Goal: Information Seeking & Learning: Learn about a topic

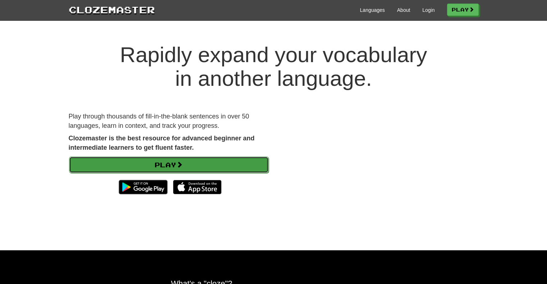
click at [177, 157] on link "Play" at bounding box center [168, 165] width 199 height 17
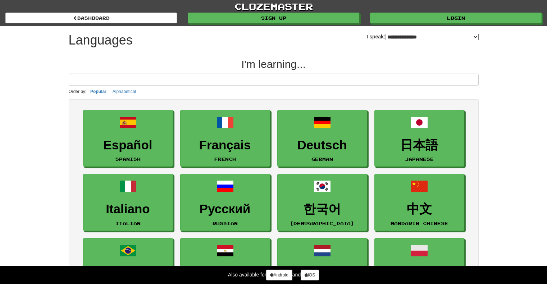
select select "*******"
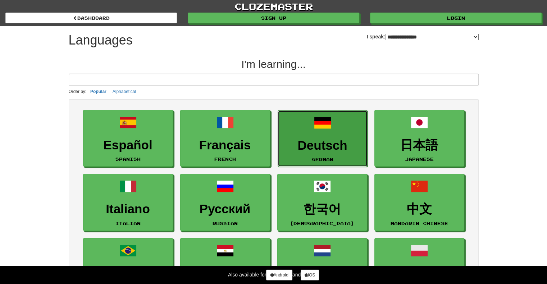
click at [303, 134] on link "Deutsch German" at bounding box center [322, 138] width 90 height 57
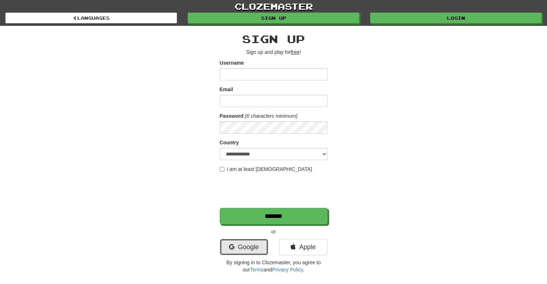
click at [260, 252] on link "Google" at bounding box center [244, 247] width 49 height 17
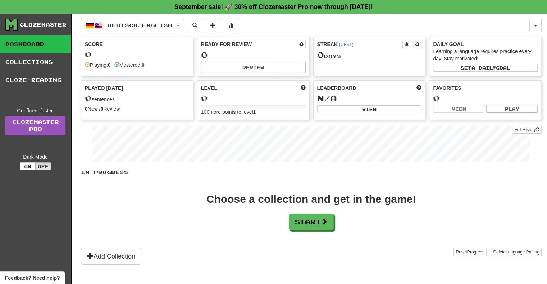
click at [315, 233] on div "In Progress Choose a collection and get in the game! Start Add Collection Reset…" at bounding box center [311, 217] width 460 height 96
click at [317, 227] on button "Start" at bounding box center [311, 222] width 45 height 17
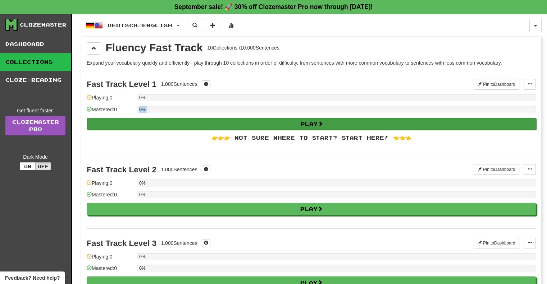
click at [254, 117] on div "Fast Track Level 1 1.000 Sentences Pin to Dashboard Pin to Dashboard Manage Sen…" at bounding box center [311, 112] width 449 height 85
click at [257, 122] on button "Play" at bounding box center [311, 124] width 449 height 12
select select "**"
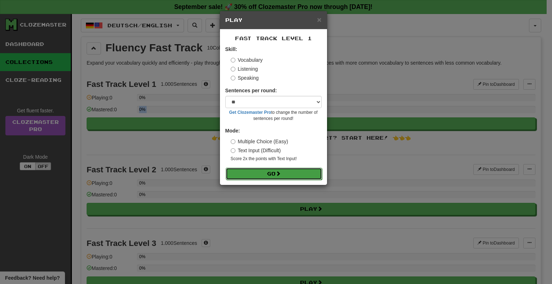
click at [274, 179] on button "Go" at bounding box center [274, 174] width 96 height 12
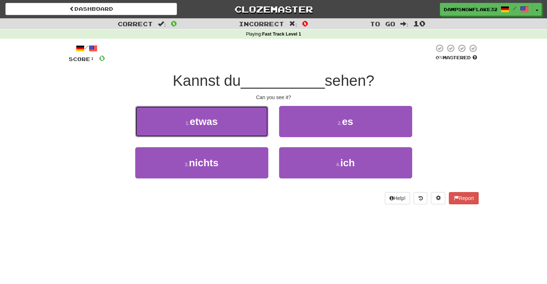
click at [173, 125] on button "1 . etwas" at bounding box center [201, 121] width 133 height 31
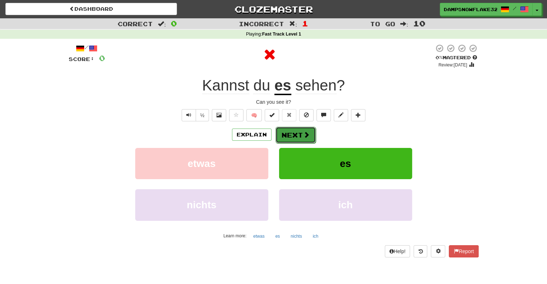
click at [297, 137] on button "Next" at bounding box center [295, 135] width 40 height 17
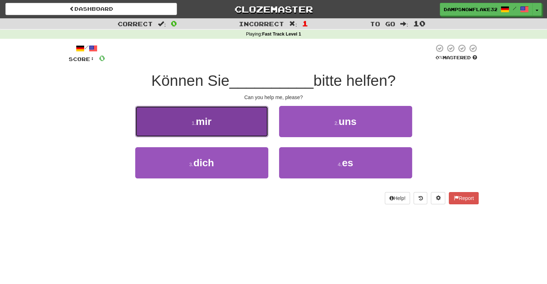
click at [230, 122] on button "1 . mir" at bounding box center [201, 121] width 133 height 31
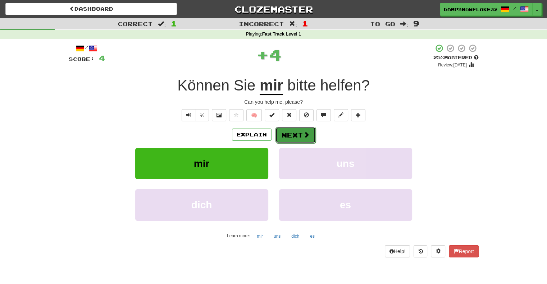
click at [301, 134] on button "Next" at bounding box center [295, 135] width 40 height 17
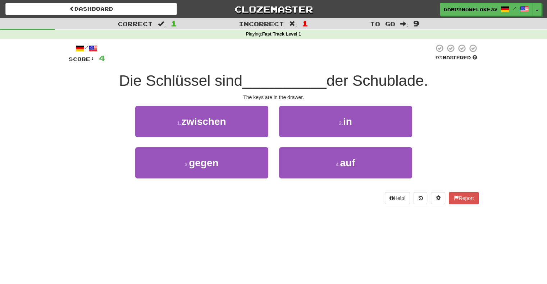
click at [172, 83] on span "Die Schlüssel sind" at bounding box center [180, 80] width 123 height 17
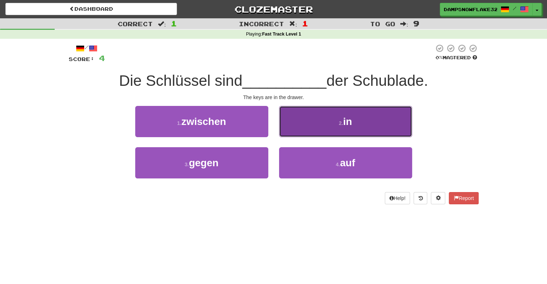
click at [338, 119] on button "2 . in" at bounding box center [345, 121] width 133 height 31
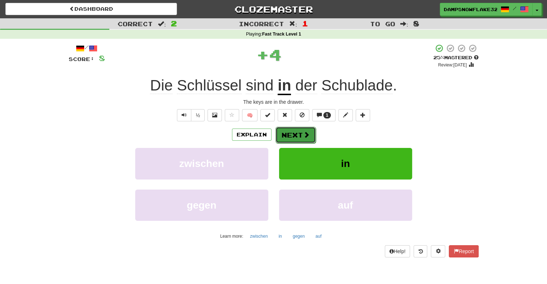
click at [295, 130] on button "Next" at bounding box center [295, 135] width 40 height 17
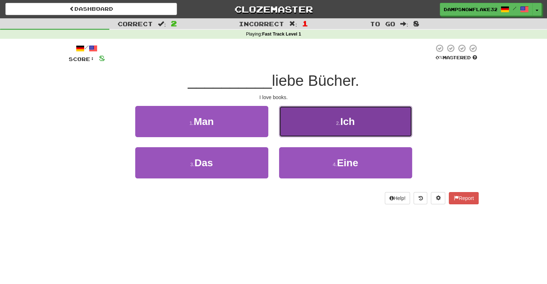
click at [344, 120] on span "Ich" at bounding box center [347, 121] width 14 height 11
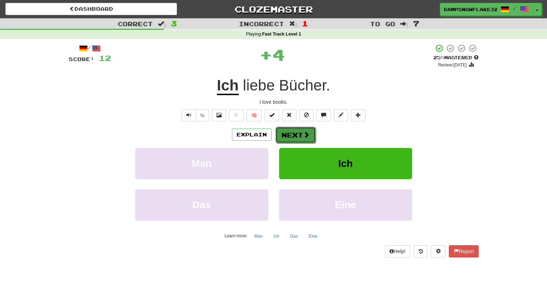
click at [289, 134] on button "Next" at bounding box center [295, 135] width 40 height 17
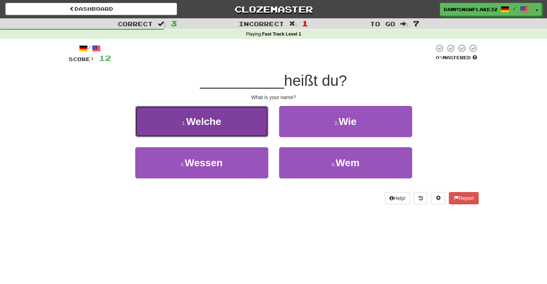
click at [216, 124] on span "Welche" at bounding box center [203, 121] width 35 height 11
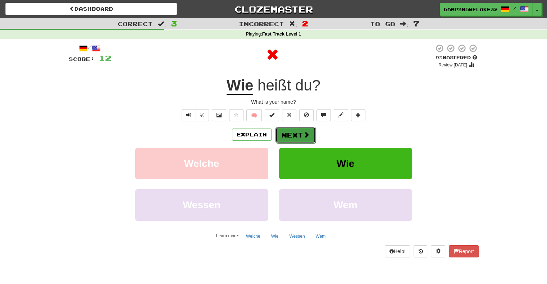
click at [299, 134] on button "Next" at bounding box center [295, 135] width 40 height 17
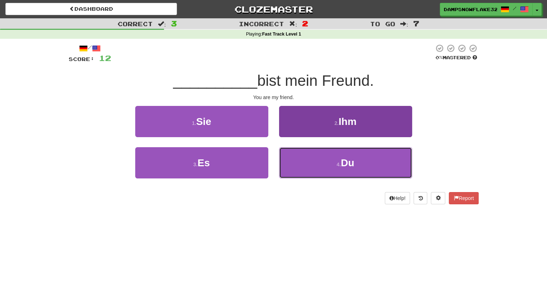
click at [368, 169] on button "4 . Du" at bounding box center [345, 162] width 133 height 31
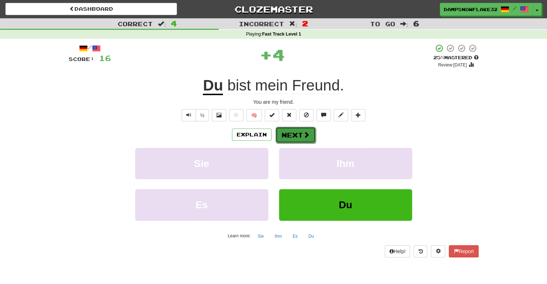
click at [293, 134] on button "Next" at bounding box center [295, 135] width 40 height 17
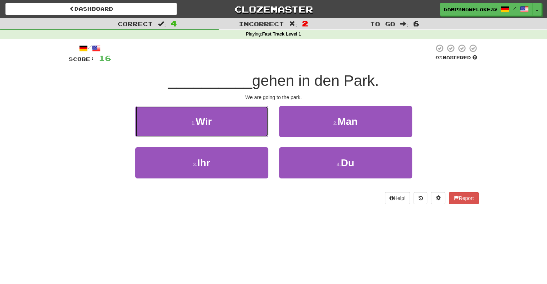
click at [238, 125] on button "1 . Wir" at bounding box center [201, 121] width 133 height 31
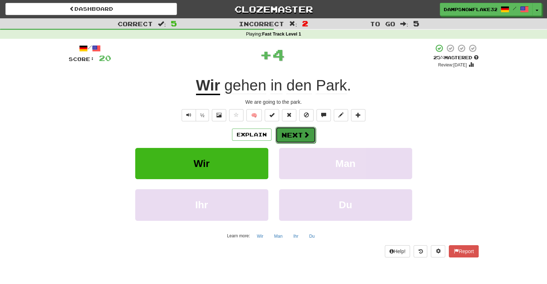
click at [303, 133] on span at bounding box center [306, 135] width 6 height 6
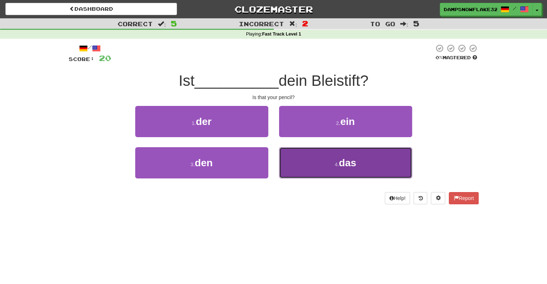
click at [354, 163] on span "das" at bounding box center [347, 162] width 17 height 11
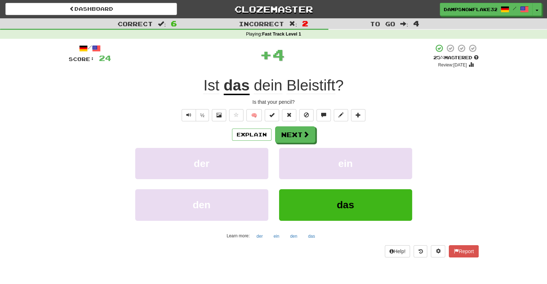
click at [307, 86] on span "Bleistift" at bounding box center [310, 85] width 49 height 17
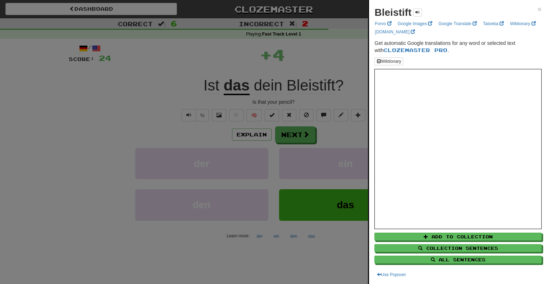
click at [296, 132] on div at bounding box center [273, 142] width 547 height 284
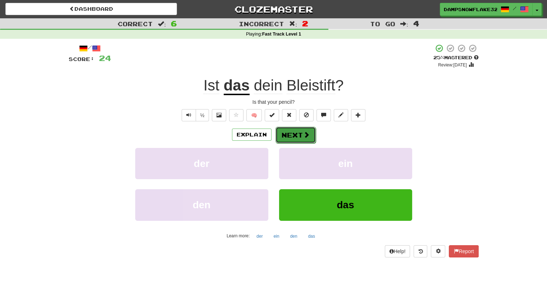
click at [296, 137] on button "Next" at bounding box center [295, 135] width 40 height 17
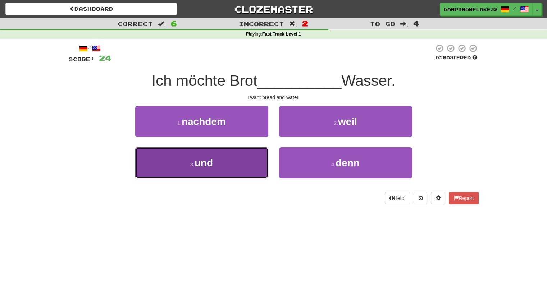
click at [186, 168] on button "3 . und" at bounding box center [201, 162] width 133 height 31
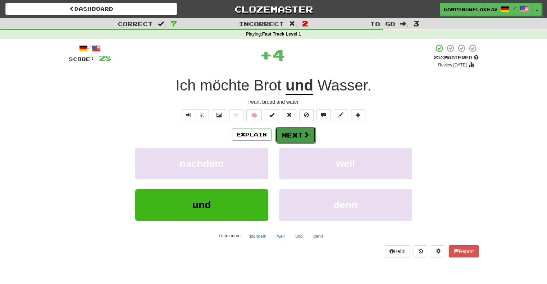
click at [300, 138] on button "Next" at bounding box center [295, 135] width 40 height 17
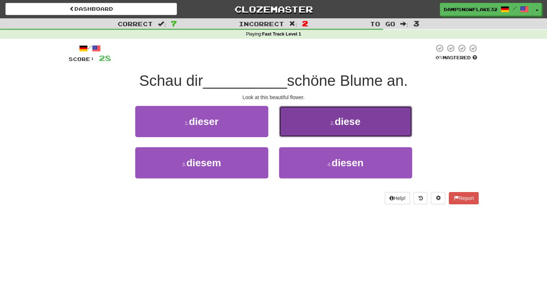
click at [306, 120] on button "2 . diese" at bounding box center [345, 121] width 133 height 31
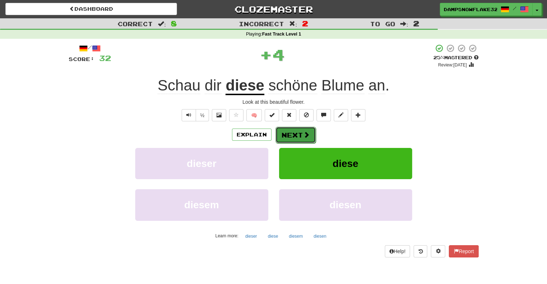
click at [292, 130] on button "Next" at bounding box center [295, 135] width 40 height 17
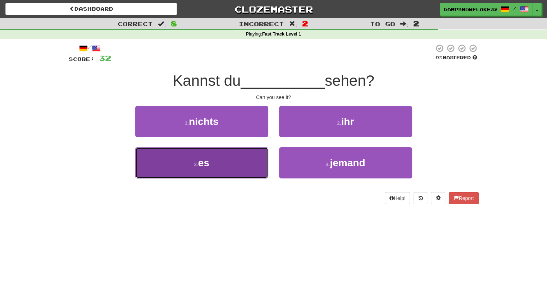
click at [239, 158] on button "3 . es" at bounding box center [201, 162] width 133 height 31
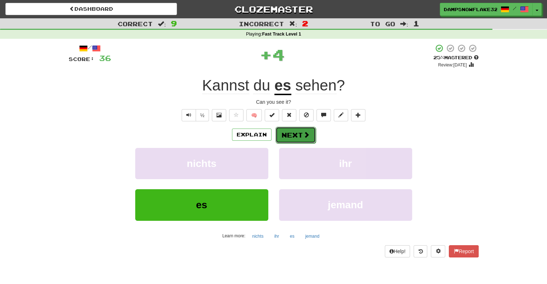
click at [313, 129] on button "Next" at bounding box center [295, 135] width 40 height 17
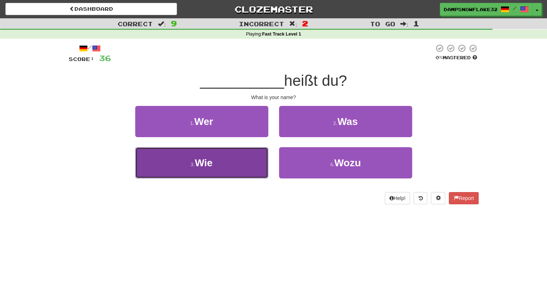
click at [211, 178] on button "3 . Wie" at bounding box center [201, 162] width 133 height 31
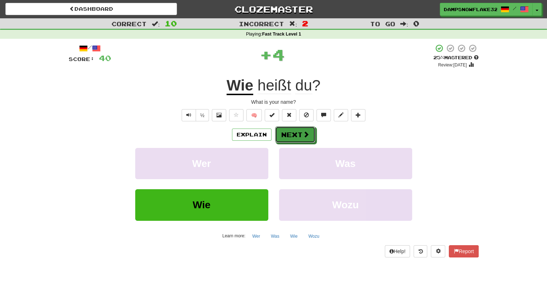
drag, startPoint x: 294, startPoint y: 130, endPoint x: 294, endPoint y: 134, distance: 4.0
click at [295, 130] on button "Next" at bounding box center [295, 135] width 40 height 17
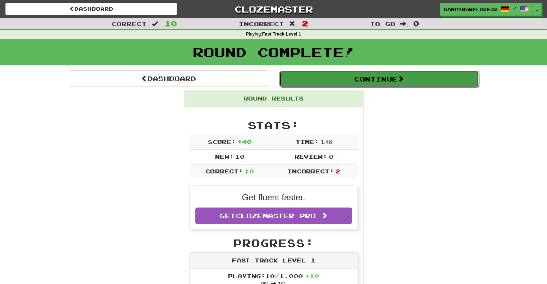
click at [379, 82] on button "Continue" at bounding box center [378, 79] width 199 height 17
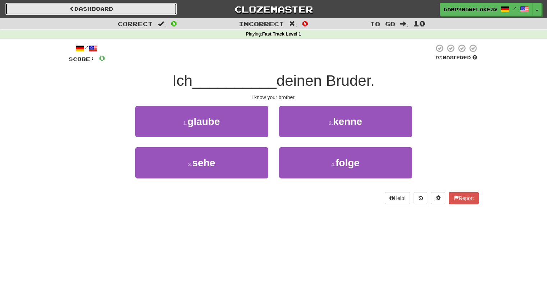
click at [104, 10] on link "Dashboard" at bounding box center [90, 9] width 171 height 12
